Goal: Task Accomplishment & Management: Use online tool/utility

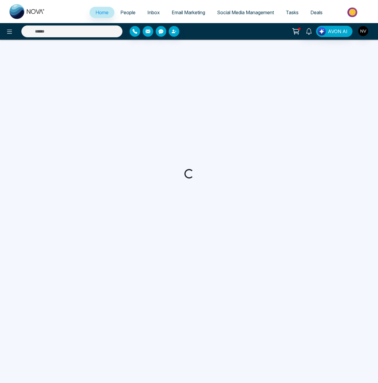
select select "*"
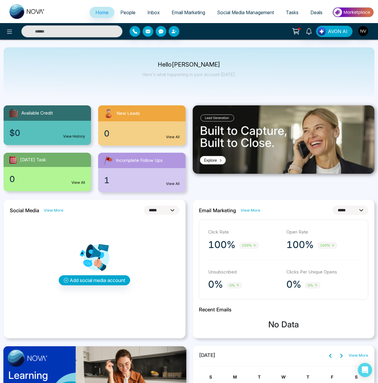
click at [196, 13] on span "Email Marketing" at bounding box center [188, 12] width 33 height 6
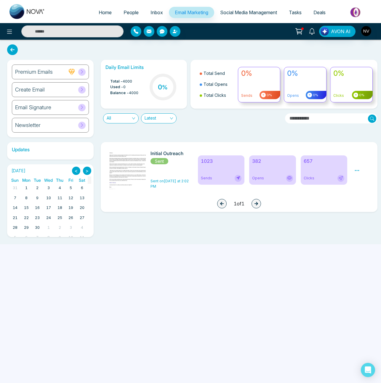
click at [54, 89] on div "Create Email" at bounding box center [50, 89] width 77 height 15
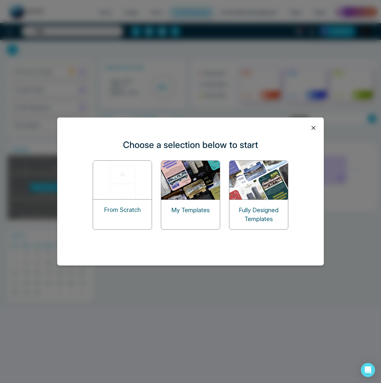
click at [141, 186] on img at bounding box center [122, 180] width 59 height 39
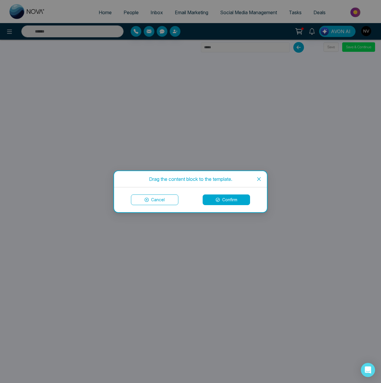
click at [223, 203] on button "Confirm" at bounding box center [226, 200] width 47 height 11
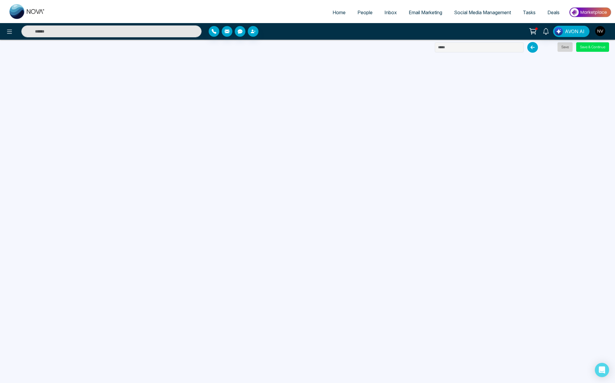
click at [381, 48] on button "Save" at bounding box center [564, 46] width 15 height 9
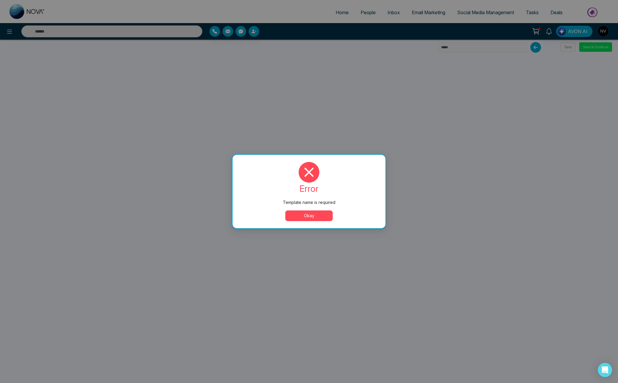
click at [297, 216] on button "Okay" at bounding box center [308, 216] width 47 height 11
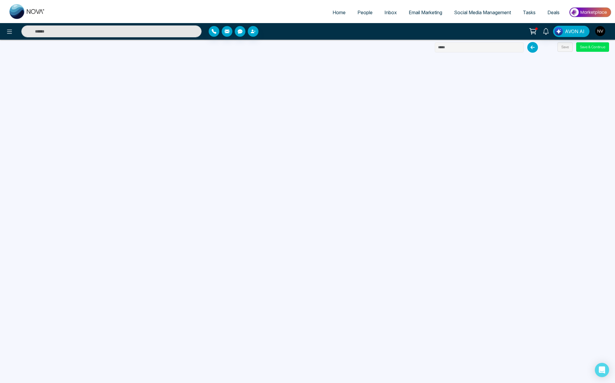
click at [381, 48] on input "text" at bounding box center [479, 47] width 89 height 10
type input "**********"
click at [381, 46] on button "Save" at bounding box center [564, 46] width 15 height 9
click at [381, 48] on button "Save" at bounding box center [564, 46] width 15 height 9
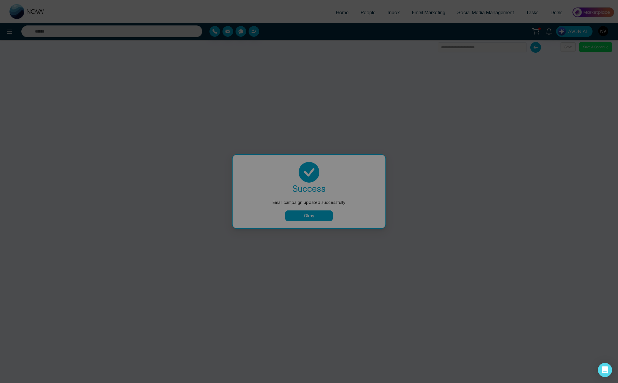
click at [318, 212] on div "Email campaign updated successfully success Email campaign updated successfully…" at bounding box center [309, 191] width 618 height 383
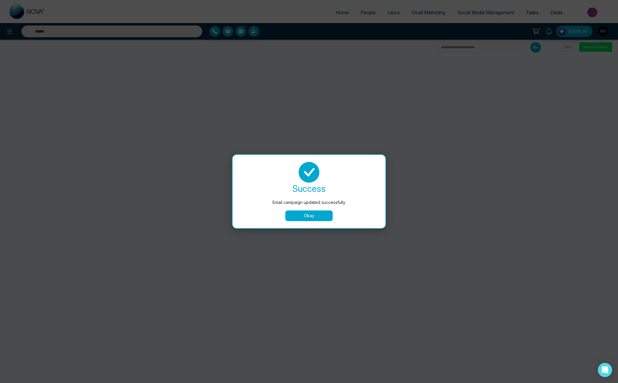
click at [316, 213] on button "Okay" at bounding box center [308, 216] width 47 height 11
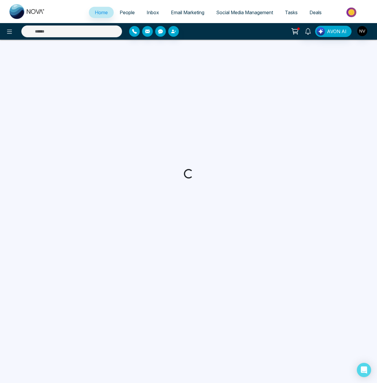
select select "*"
